Goal: Information Seeking & Learning: Understand process/instructions

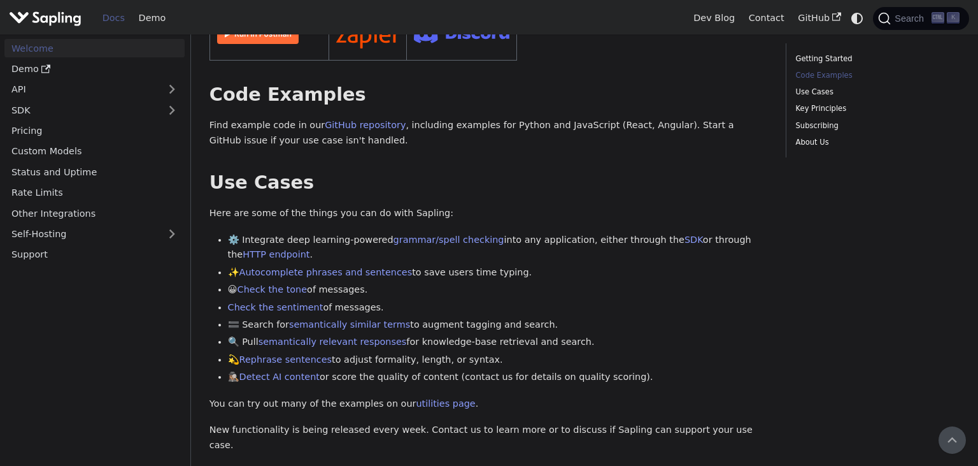
scroll to position [96, 0]
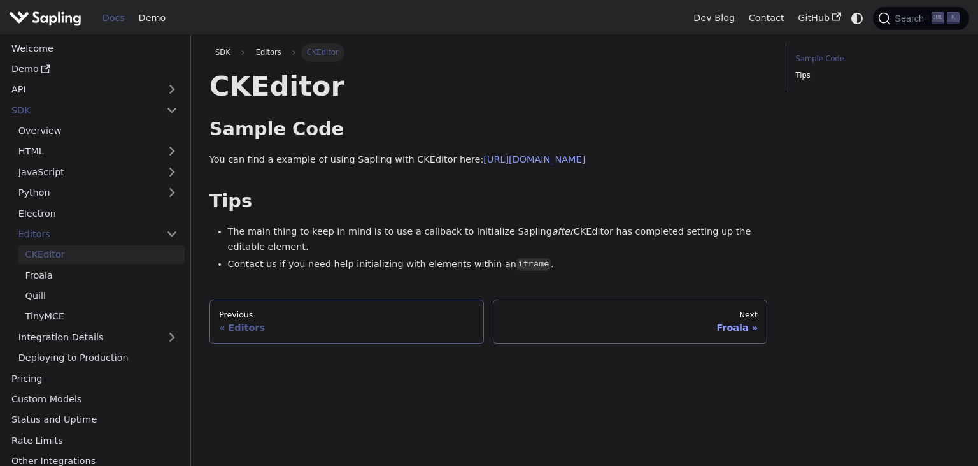
click at [289, 319] on div "Previous" at bounding box center [346, 315] width 255 height 10
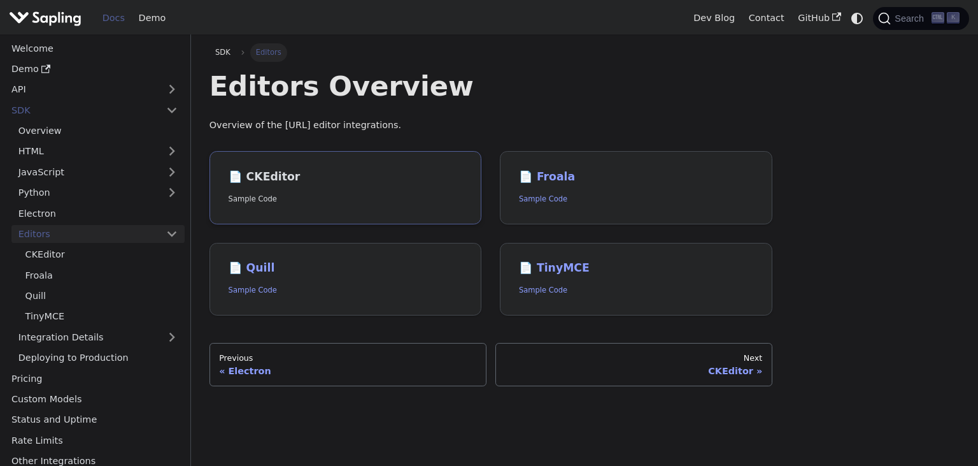
click at [282, 180] on h2 "📄️ CKEditor" at bounding box center [346, 177] width 234 height 14
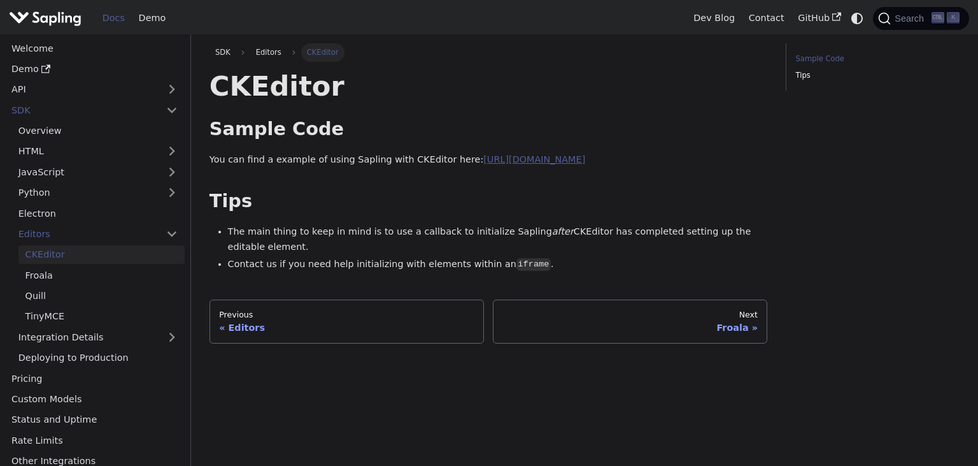
click at [577, 159] on link "[URL][DOMAIN_NAME]" at bounding box center [535, 159] width 102 height 10
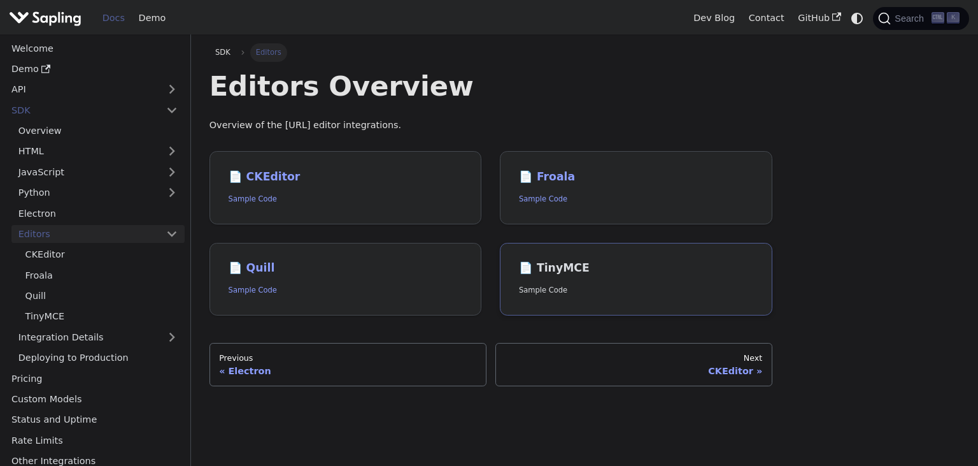
click at [534, 296] on p "Sample Code" at bounding box center [636, 290] width 234 height 12
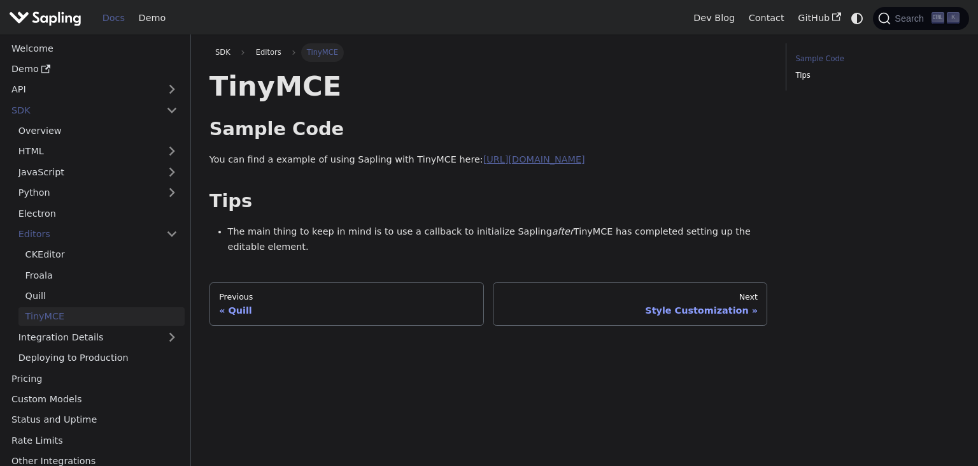
click at [535, 162] on link "[URL][DOMAIN_NAME]" at bounding box center [535, 159] width 102 height 10
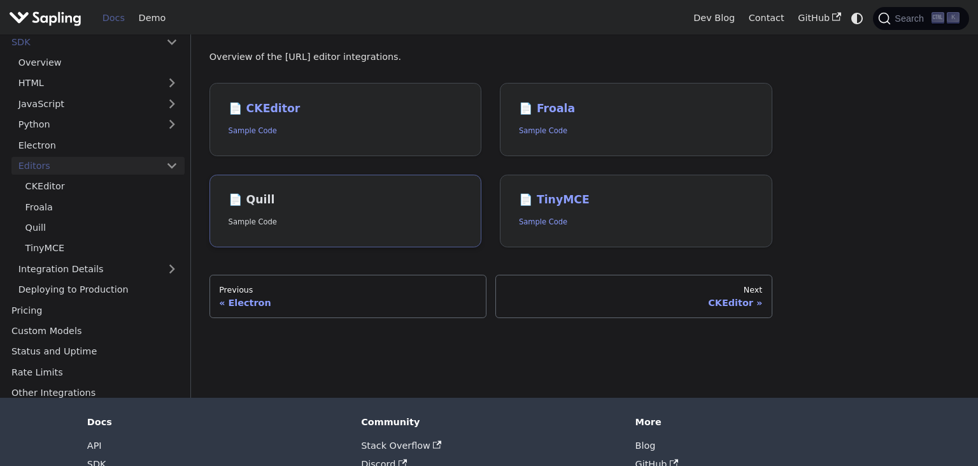
scroll to position [136, 0]
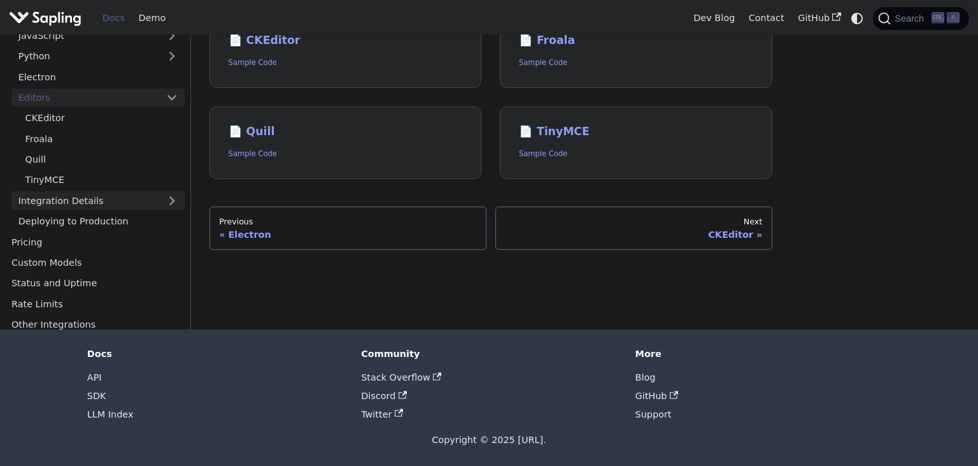
click at [111, 205] on link "Integration Details" at bounding box center [97, 200] width 173 height 18
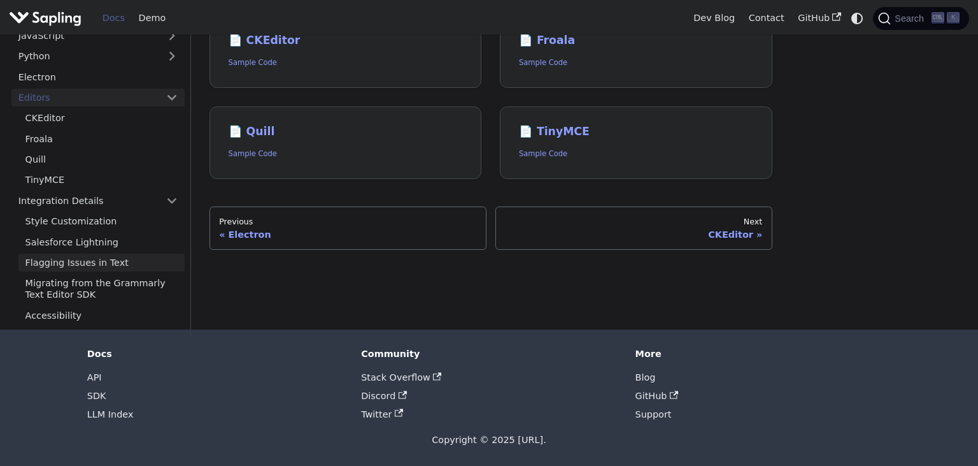
scroll to position [73, 0]
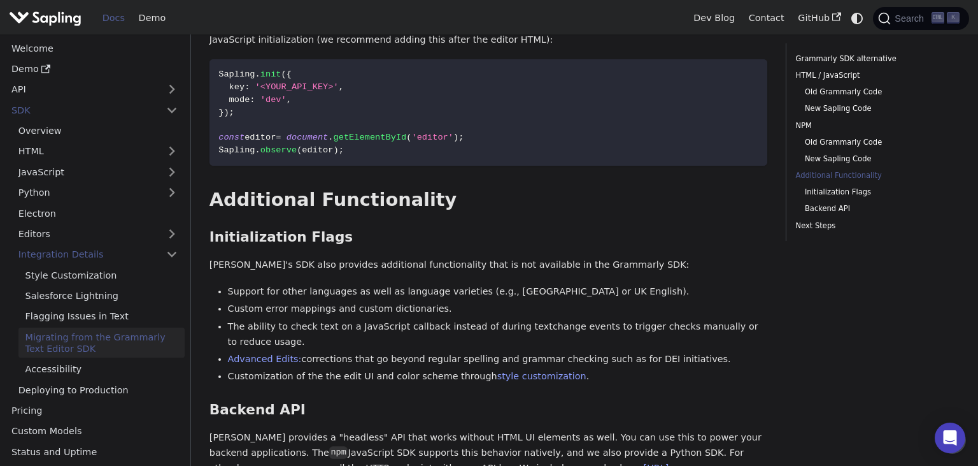
scroll to position [1483, 0]
